Goal: Information Seeking & Learning: Understand process/instructions

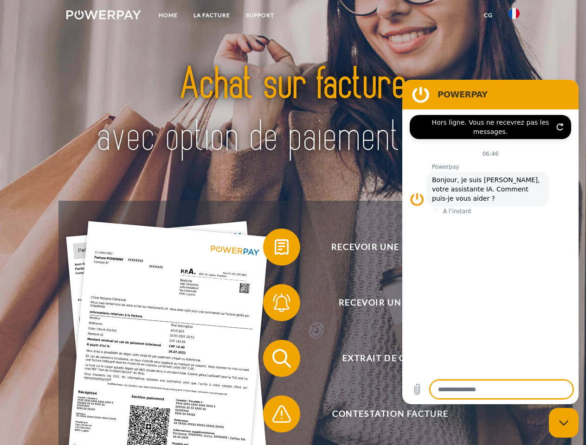
click at [103, 16] on img at bounding box center [103, 14] width 75 height 9
click at [514, 16] on img at bounding box center [513, 13] width 11 height 11
click at [488, 15] on link "CG" at bounding box center [488, 15] width 25 height 17
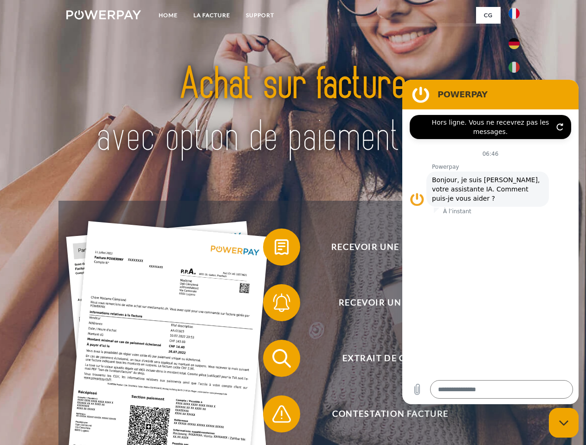
click at [274, 249] on span at bounding box center [267, 247] width 46 height 46
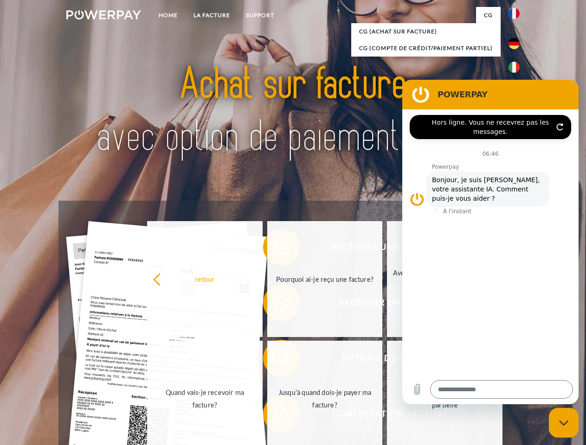
click at [274, 305] on div "Recevoir une facture ? Recevoir un rappel? Extrait de compte retour" at bounding box center [292, 386] width 468 height 371
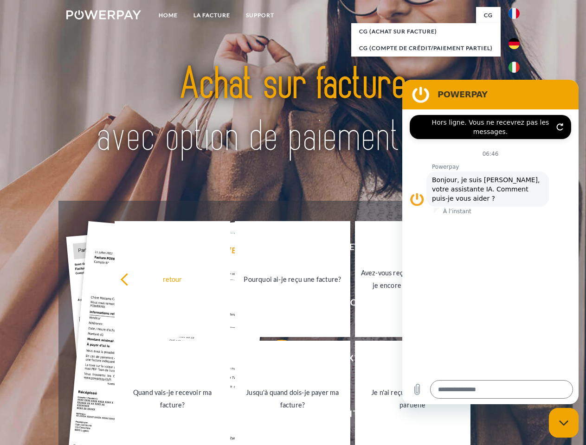
click at [274, 360] on link "Jusqu'à quand dois-je payer ma facture?" at bounding box center [292, 399] width 115 height 116
click at [274, 416] on span at bounding box center [267, 414] width 46 height 46
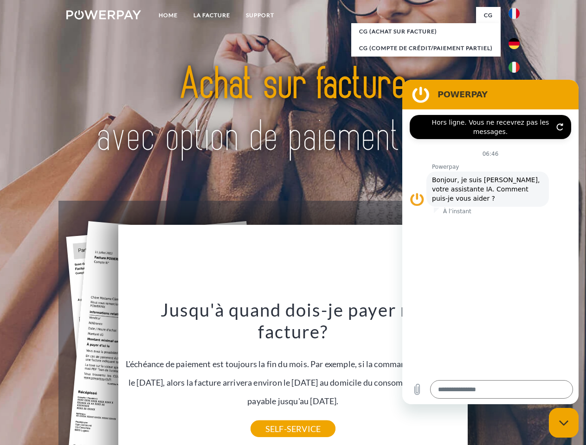
click at [563, 423] on icon "Fermer la fenêtre de messagerie" at bounding box center [564, 423] width 10 height 6
type textarea "*"
